Goal: Navigation & Orientation: Find specific page/section

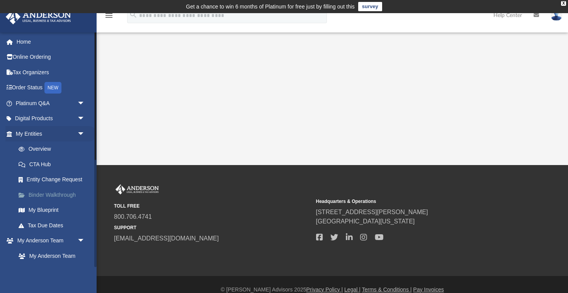
click at [47, 195] on link "Binder Walkthrough" at bounding box center [54, 194] width 86 height 15
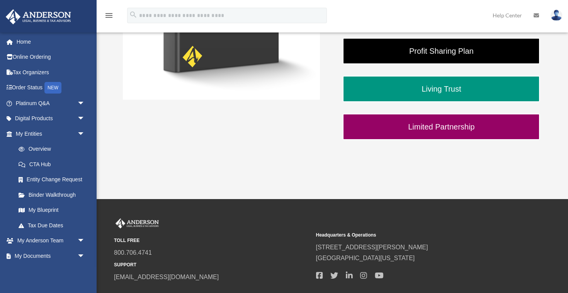
scroll to position [264, 0]
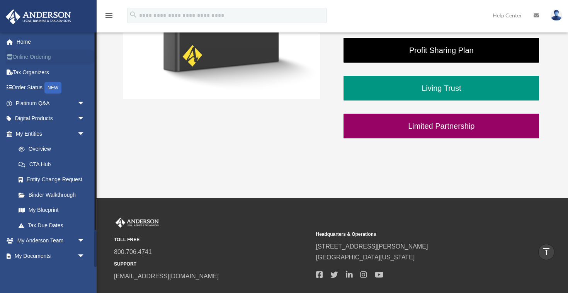
click at [44, 55] on link "Online Ordering" at bounding box center [50, 56] width 91 height 15
click at [39, 72] on link "Tax Organizers" at bounding box center [50, 71] width 91 height 15
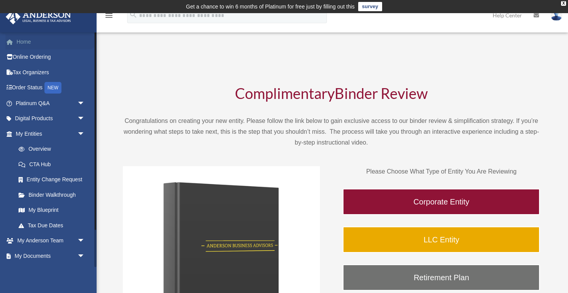
click at [24, 41] on link "Home" at bounding box center [50, 41] width 91 height 15
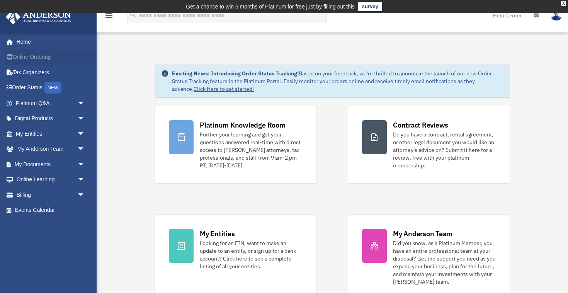
click at [25, 58] on link "Online Ordering" at bounding box center [50, 56] width 91 height 15
